Goal: Task Accomplishment & Management: Use online tool/utility

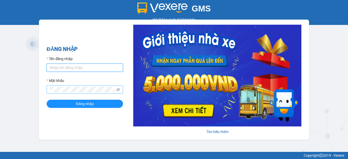
type input "hang2.xedn"
click at [118, 89] on icon "eye-invisible" at bounding box center [119, 90] width 4 height 4
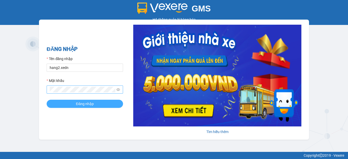
click at [82, 104] on span "Đăng nhập" at bounding box center [85, 104] width 18 height 6
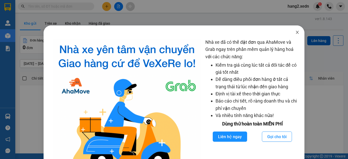
click at [296, 31] on icon "close" at bounding box center [298, 32] width 4 height 4
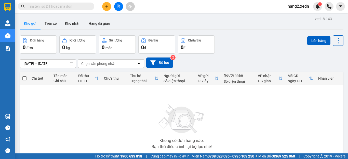
click at [85, 6] on input "text" at bounding box center [58, 7] width 60 height 6
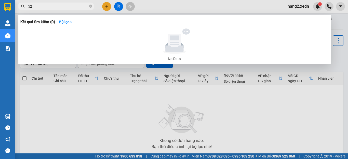
type input "5"
type input "H"
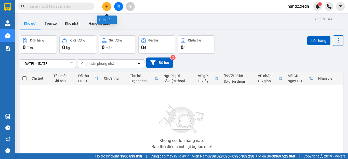
click at [106, 6] on icon "plus" at bounding box center [106, 6] width 3 height 0
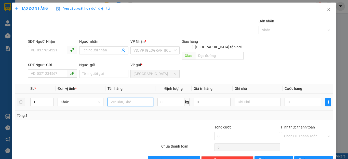
click at [113, 98] on input "text" at bounding box center [131, 102] width 46 height 8
type input "1"
